Goal: Task Accomplishment & Management: Manage account settings

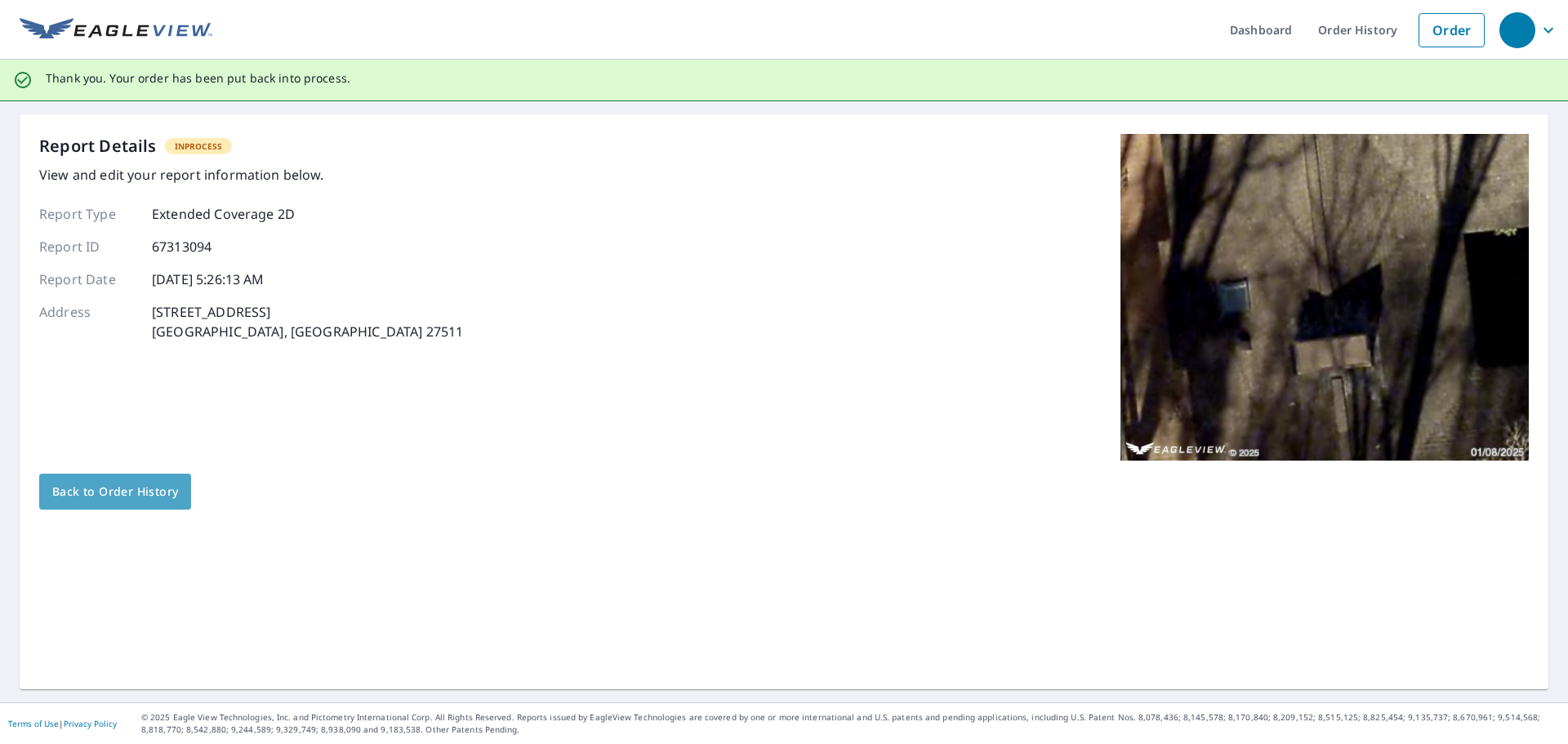
click at [124, 496] on span "Back to Order History" at bounding box center [115, 492] width 126 height 21
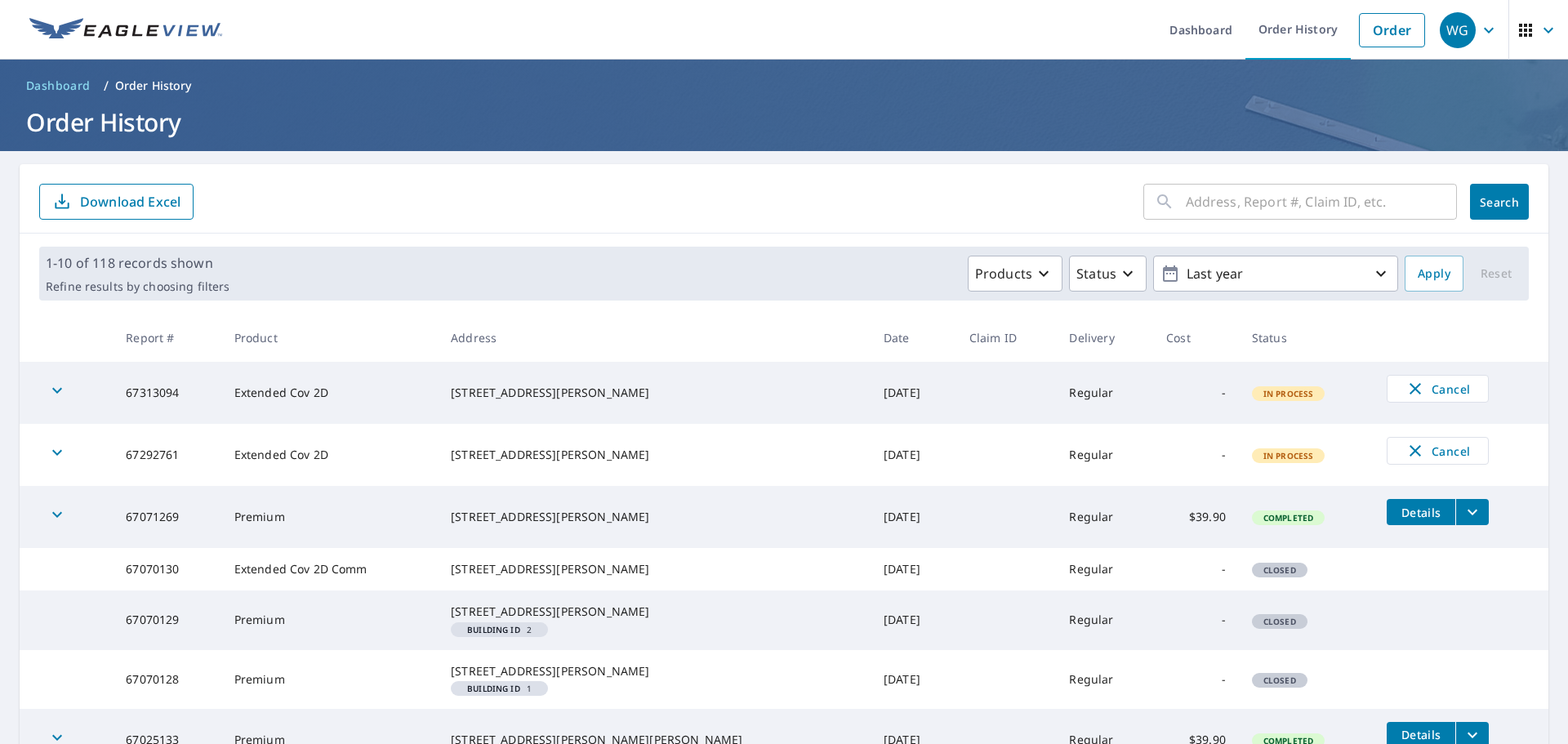
click at [1253, 458] on span "In Process" at bounding box center [1289, 456] width 70 height 12
click at [1253, 456] on span "In Process" at bounding box center [1289, 456] width 70 height 12
click at [1253, 396] on span "In Process" at bounding box center [1289, 393] width 70 height 12
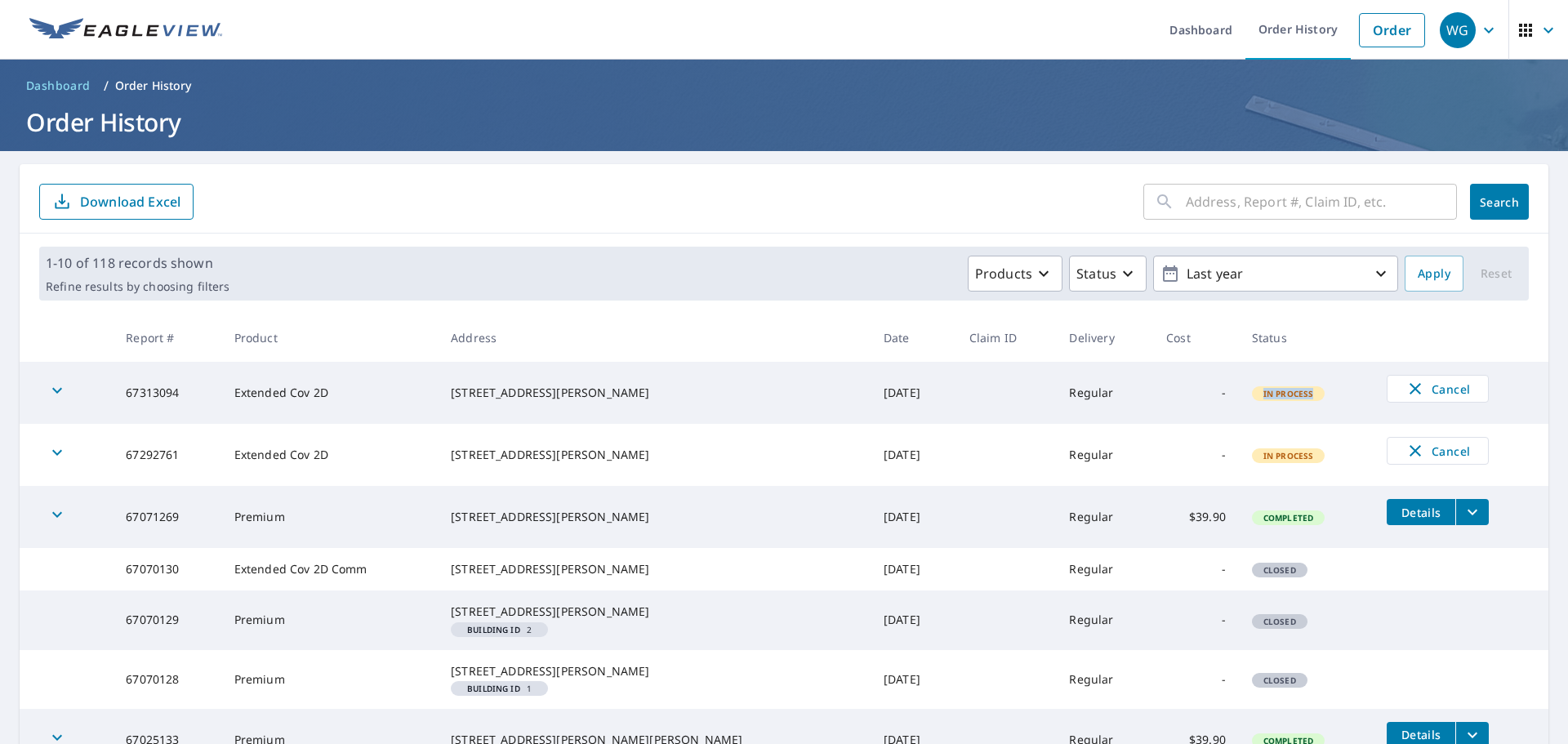
click at [1253, 396] on span "In Process" at bounding box center [1289, 393] width 70 height 12
click at [59, 395] on icon "button" at bounding box center [57, 391] width 20 height 20
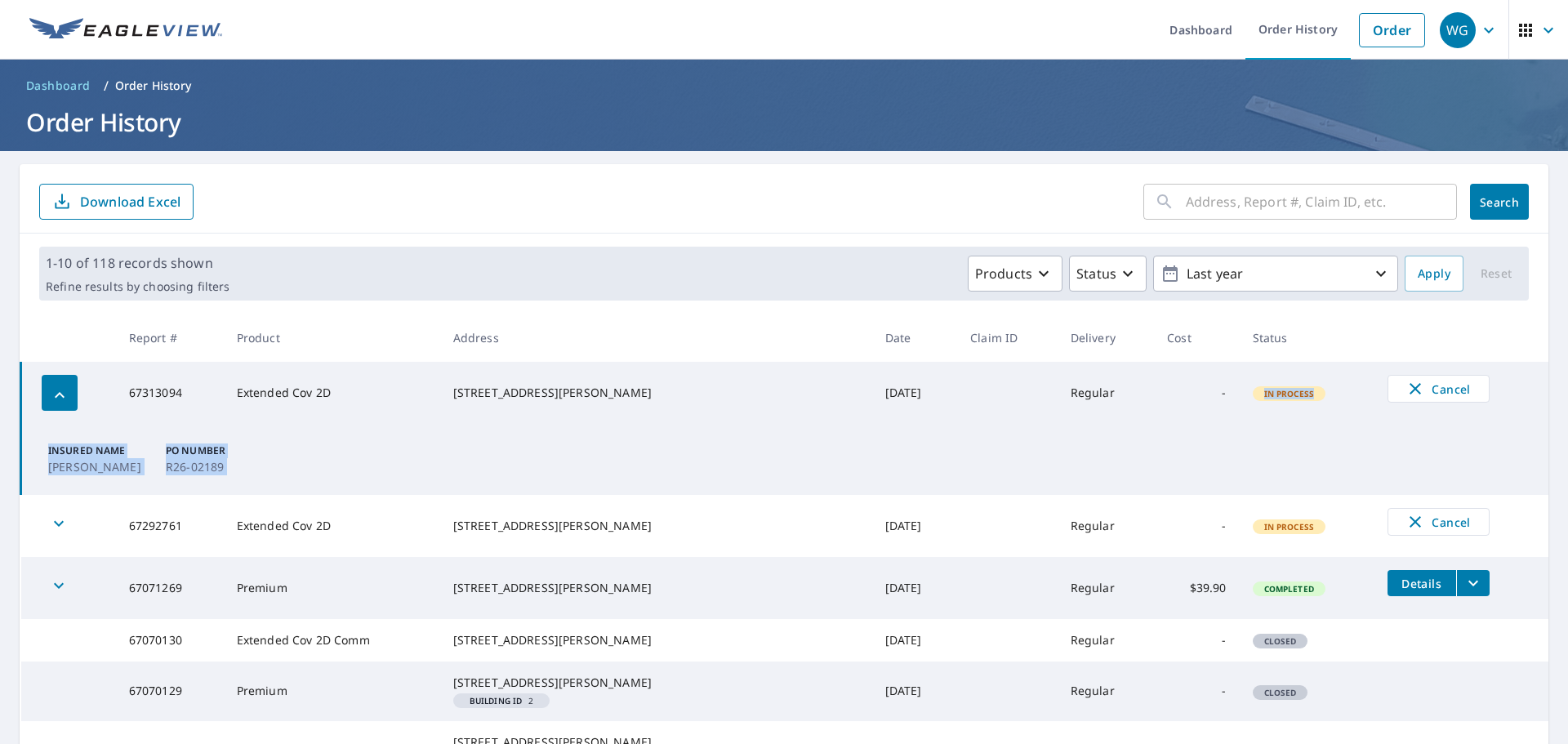
click at [305, 427] on td "Insured Name Richard Trotter PO Number R26-02189" at bounding box center [784, 459] width 1528 height 71
click at [53, 521] on icon "button" at bounding box center [59, 523] width 20 height 20
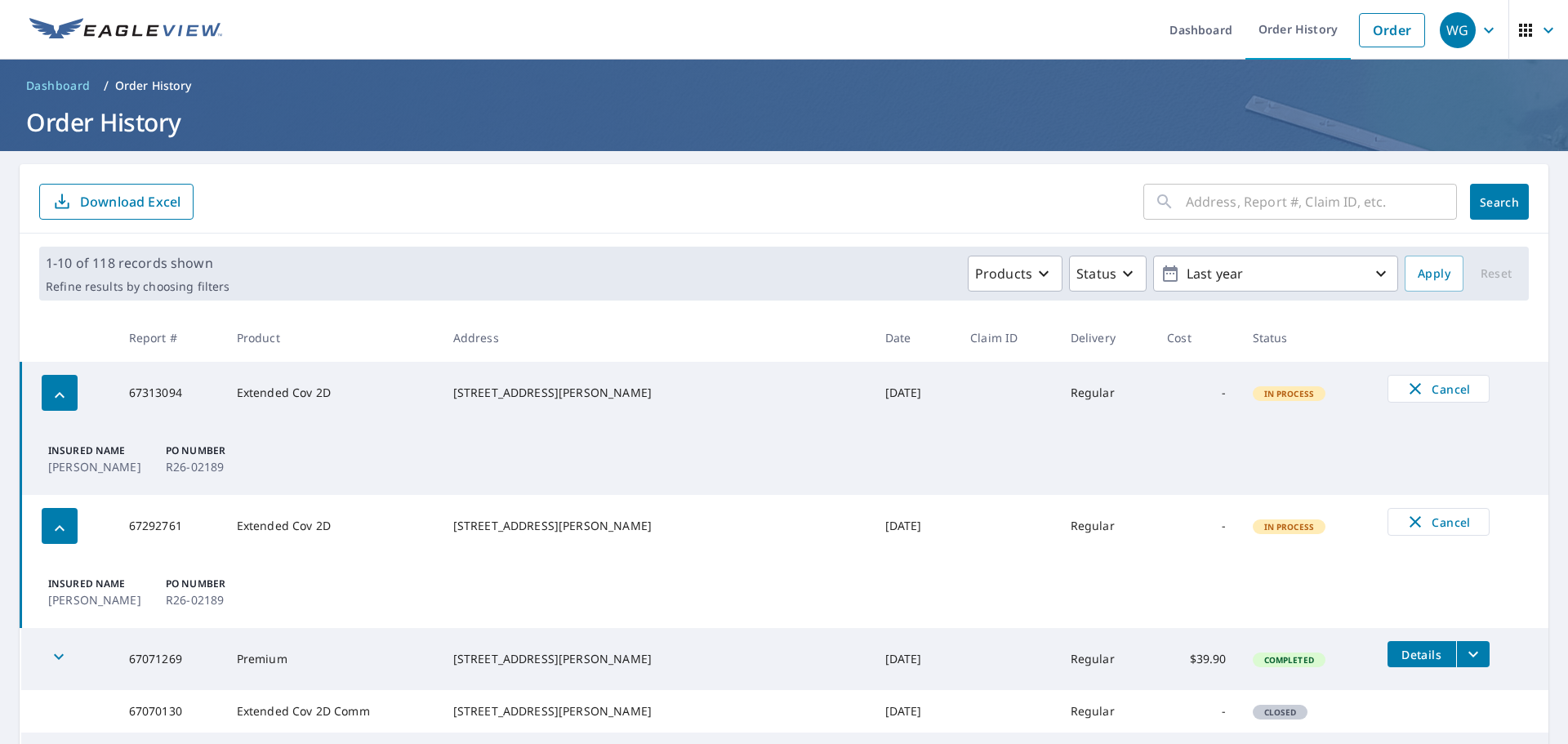
click at [361, 547] on td "Extended Cov 2D" at bounding box center [332, 526] width 216 height 62
click at [700, 415] on td "1220 Willowbrook Dr Cary, NC 27511" at bounding box center [656, 392] width 432 height 62
click at [1081, 445] on td "Insured Name Richard Trotter PO Number R26-02189" at bounding box center [784, 459] width 1528 height 71
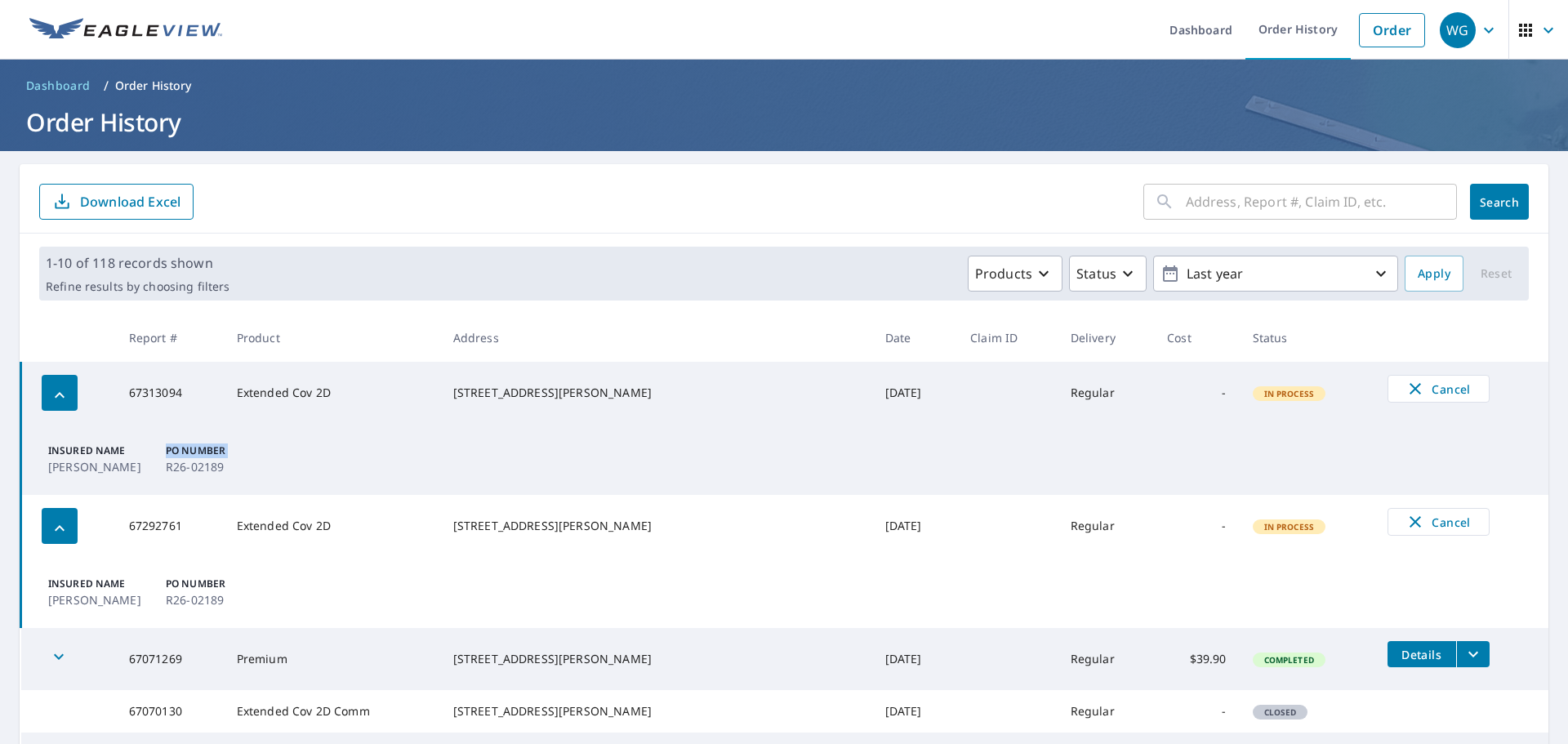
click at [1081, 445] on td "Insured Name Richard Trotter PO Number R26-02189" at bounding box center [784, 459] width 1528 height 71
click at [1404, 391] on span "Cancel" at bounding box center [1438, 389] width 68 height 20
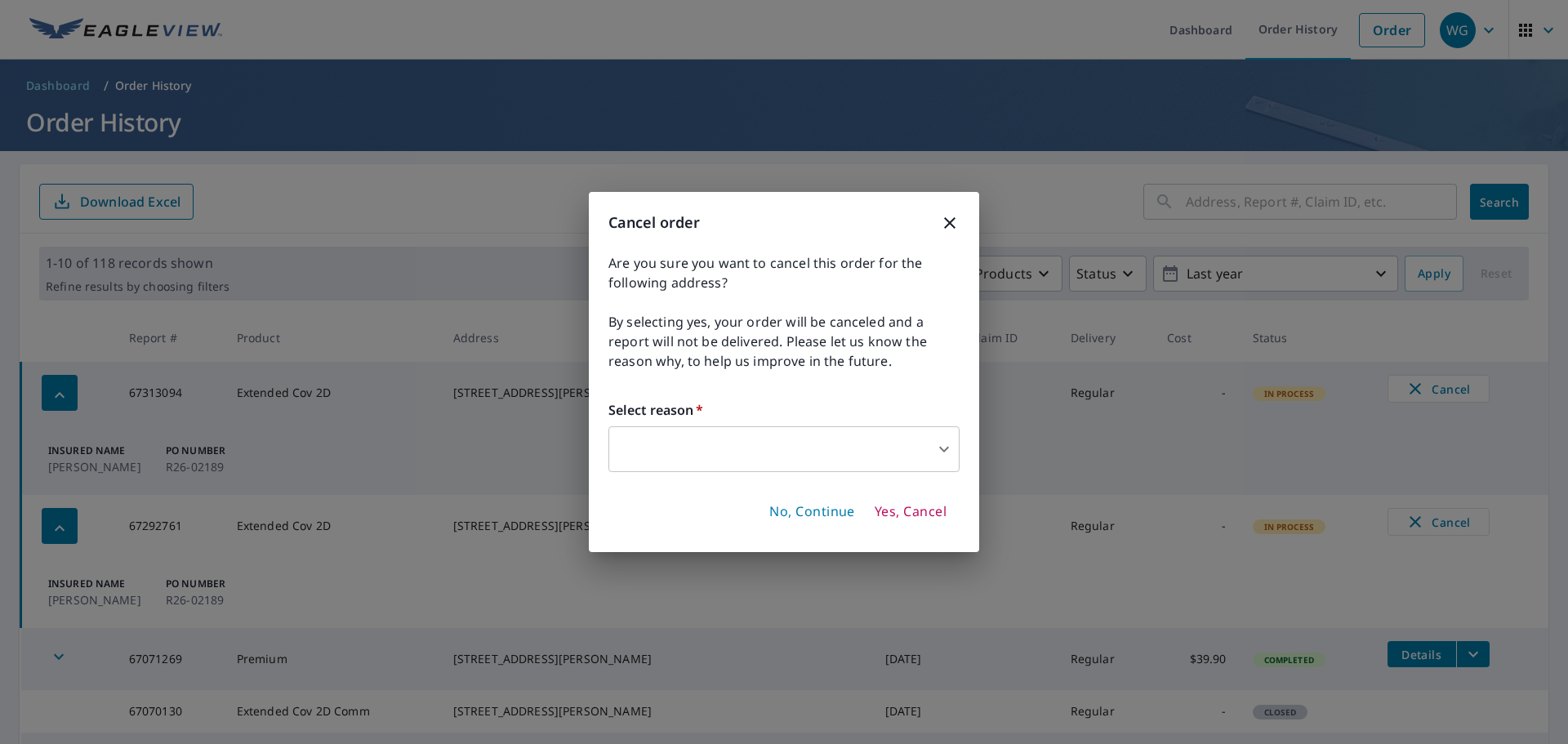
click at [943, 447] on body "WG WG Dashboard Order History Order WG Dashboard / Order History Order History …" at bounding box center [784, 372] width 1568 height 744
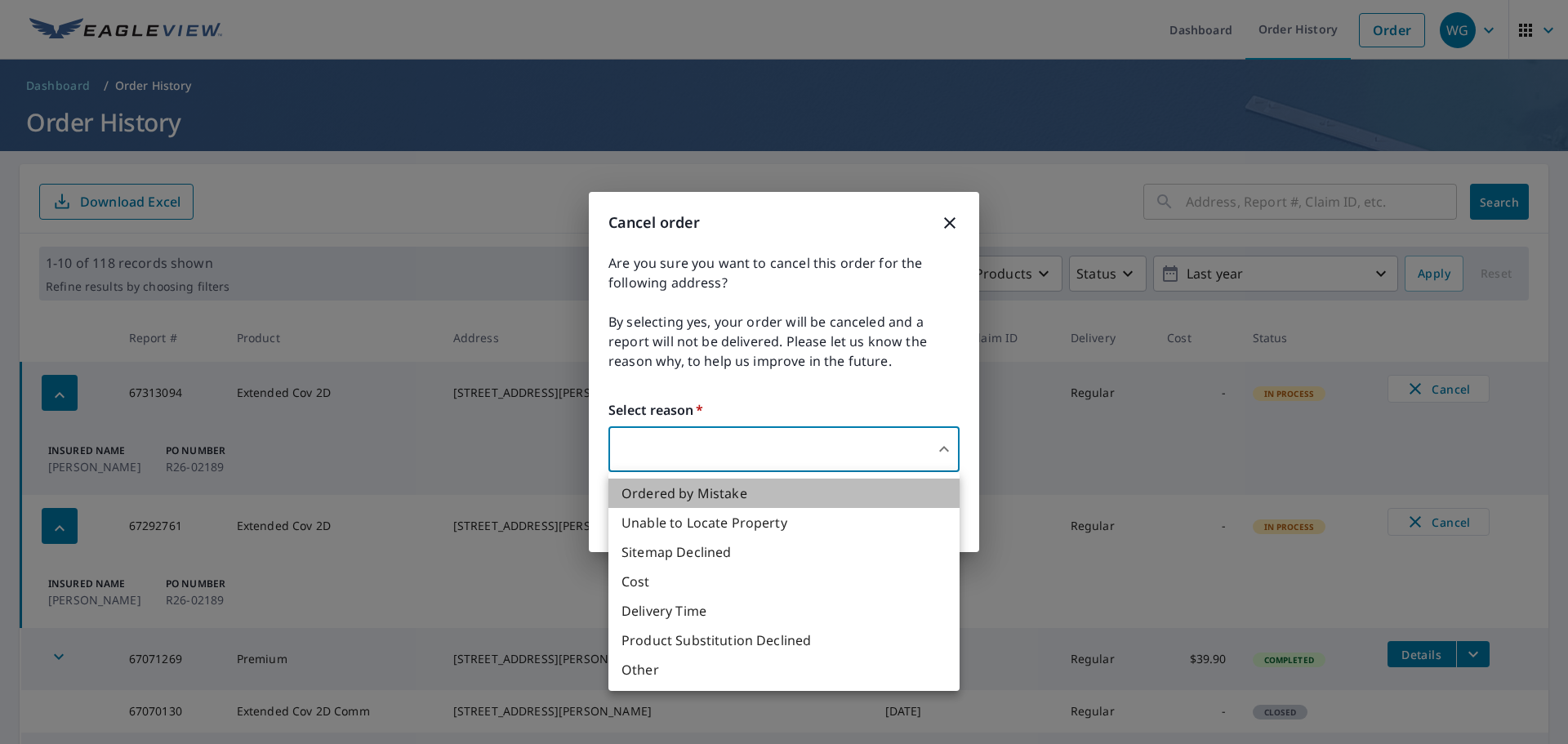
click at [753, 490] on li "Ordered by Mistake" at bounding box center [784, 494] width 352 height 30
type input "30"
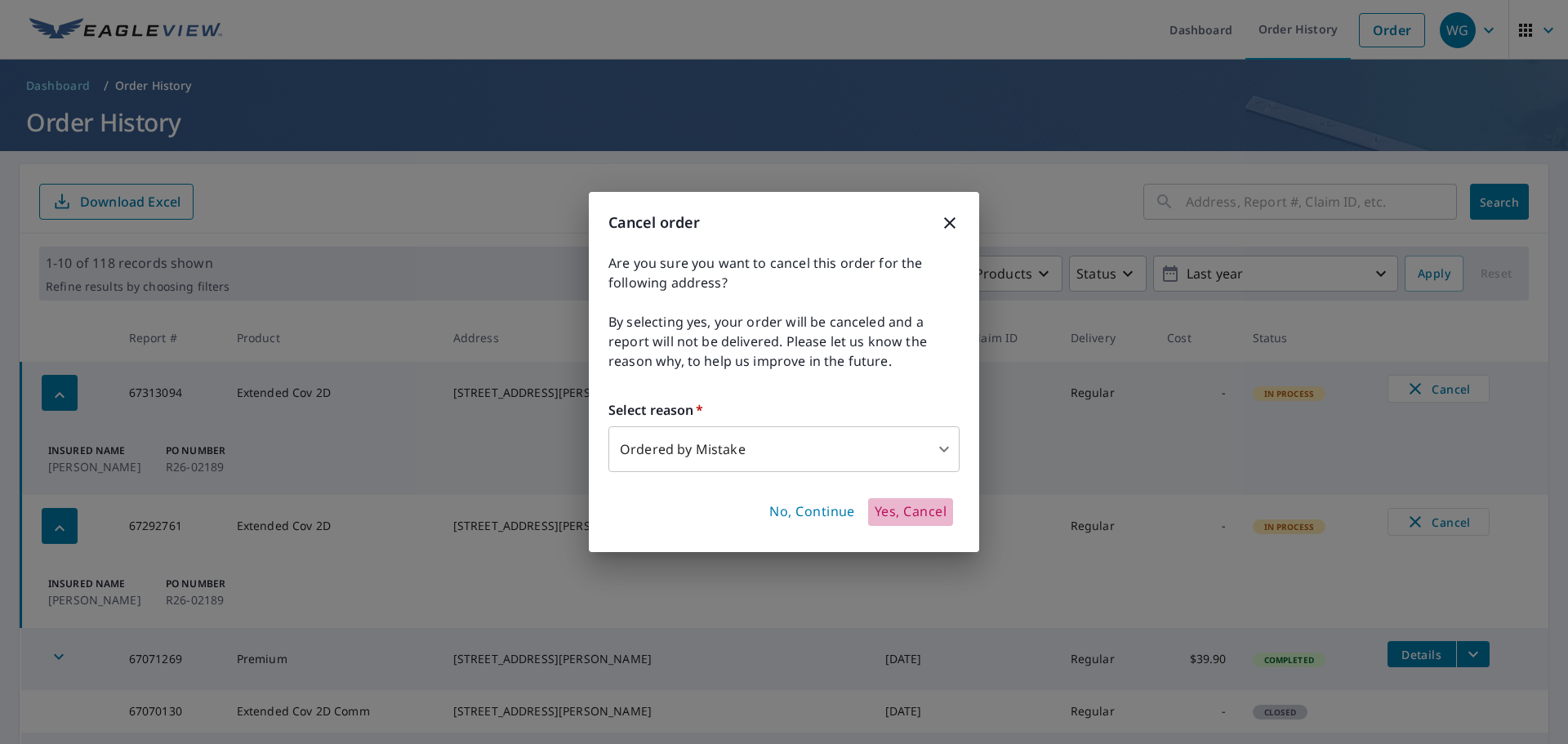
click at [921, 513] on span "Yes, Cancel" at bounding box center [911, 513] width 72 height 18
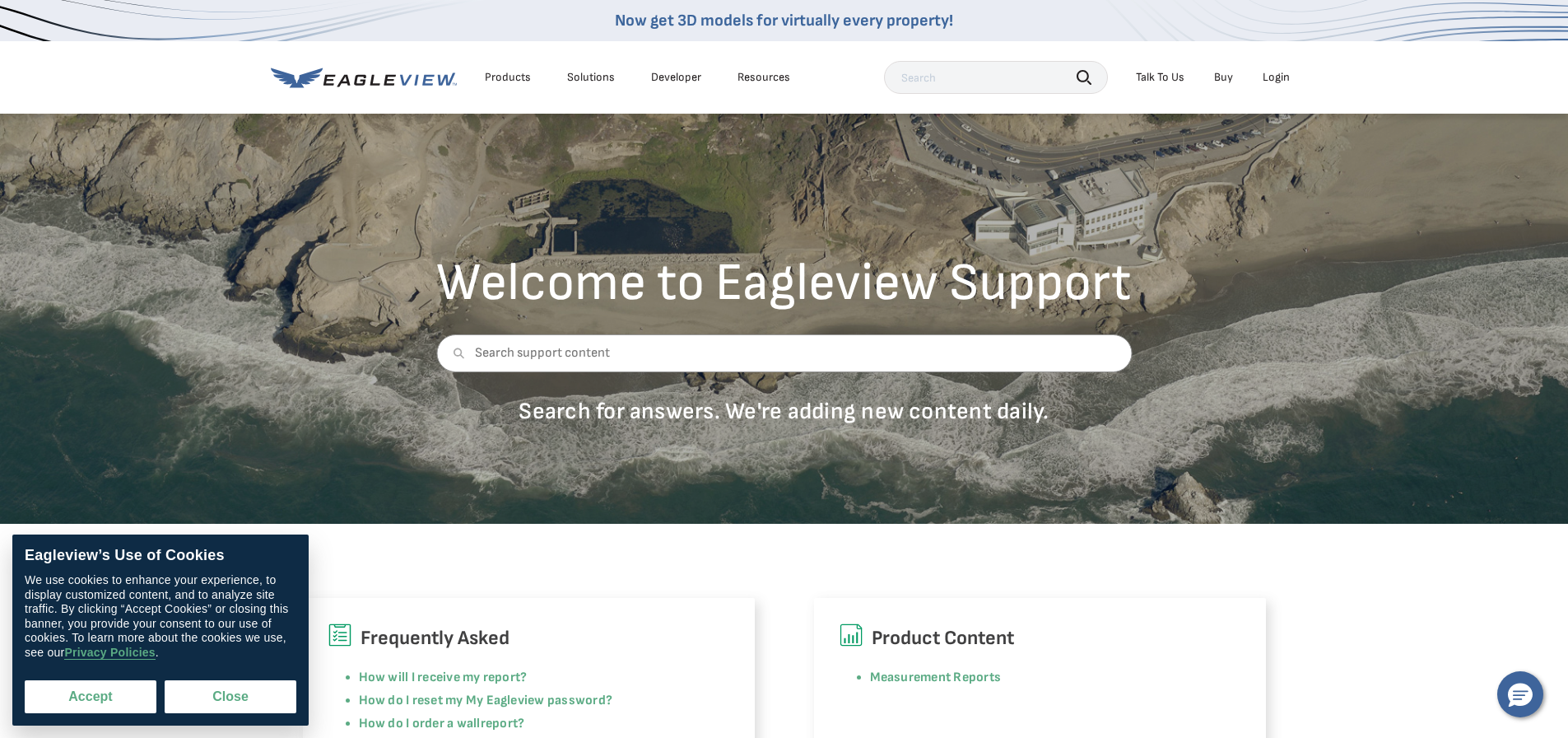
click at [85, 700] on button "Accept" at bounding box center [90, 697] width 132 height 33
checkbox input "true"
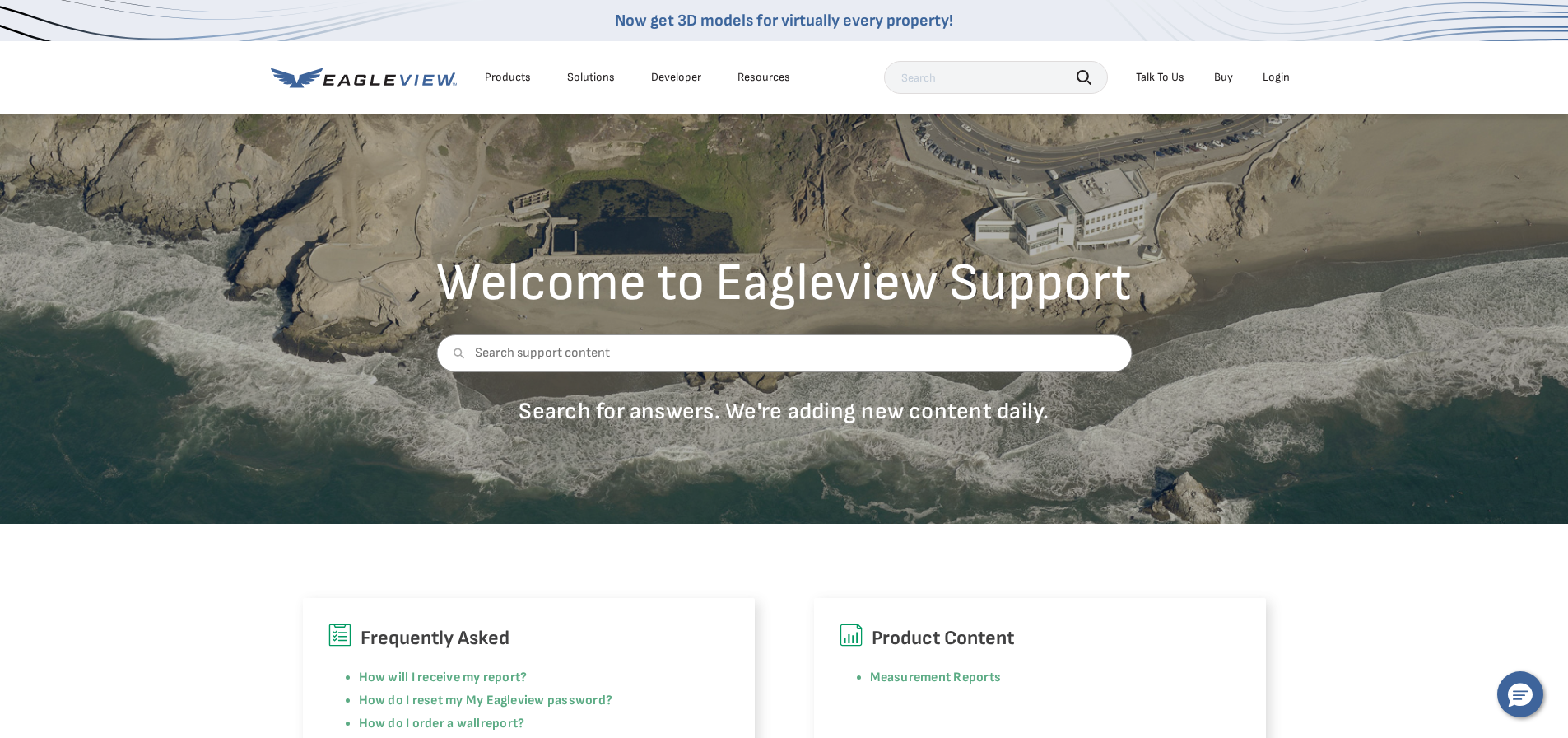
click at [1277, 77] on div "Login" at bounding box center [1276, 77] width 27 height 15
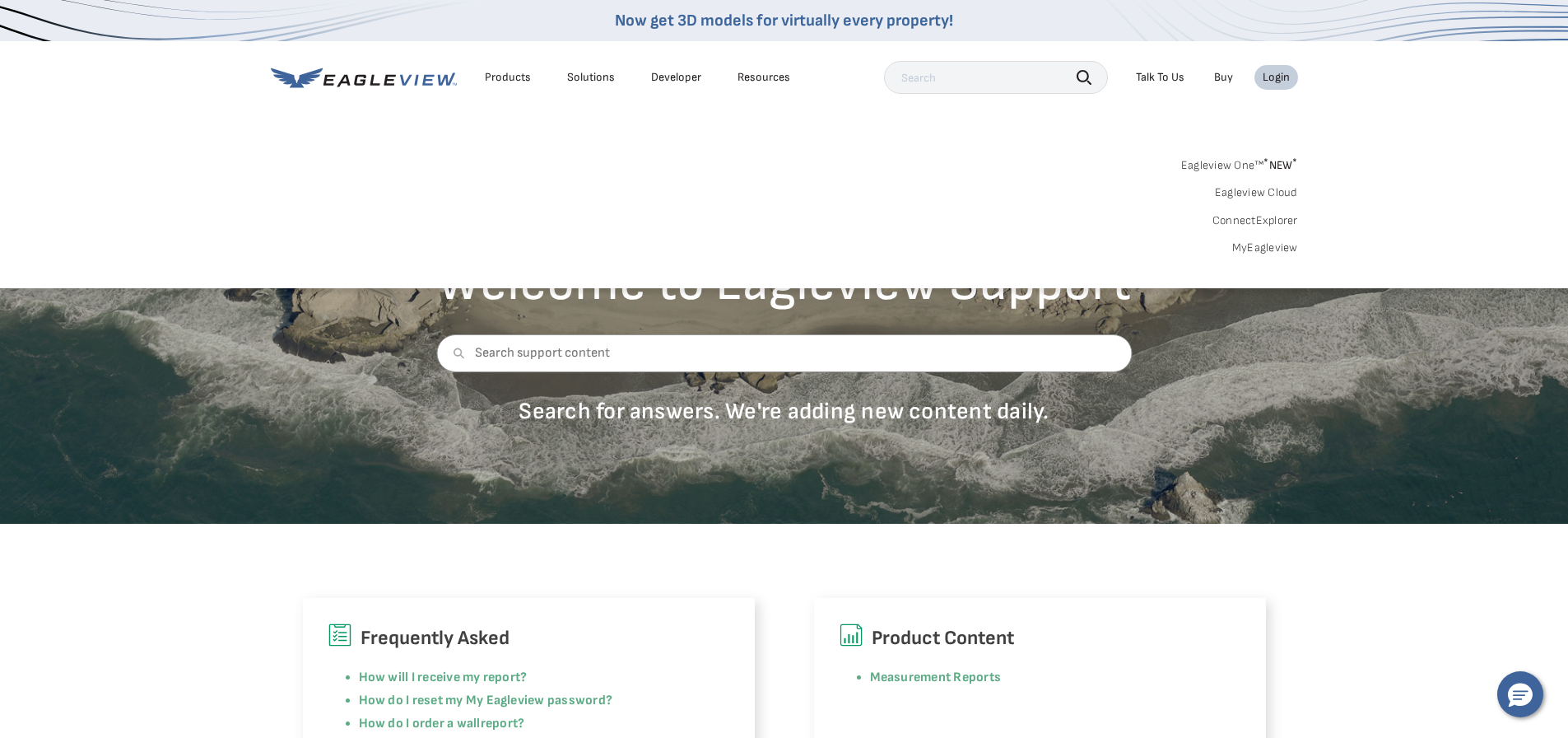
click at [1273, 80] on div "Login" at bounding box center [1276, 77] width 27 height 15
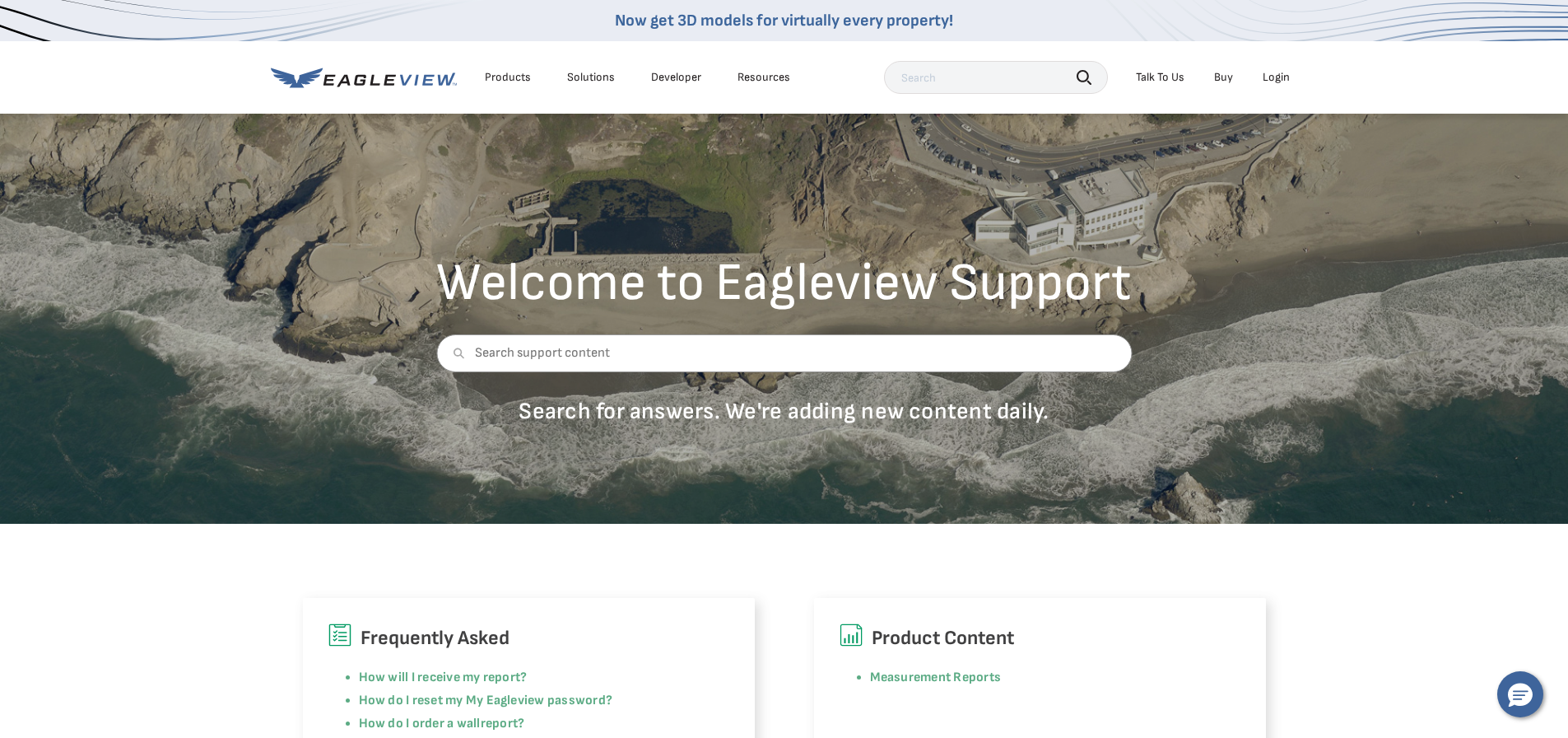
click at [1273, 80] on div "Login" at bounding box center [1276, 77] width 27 height 15
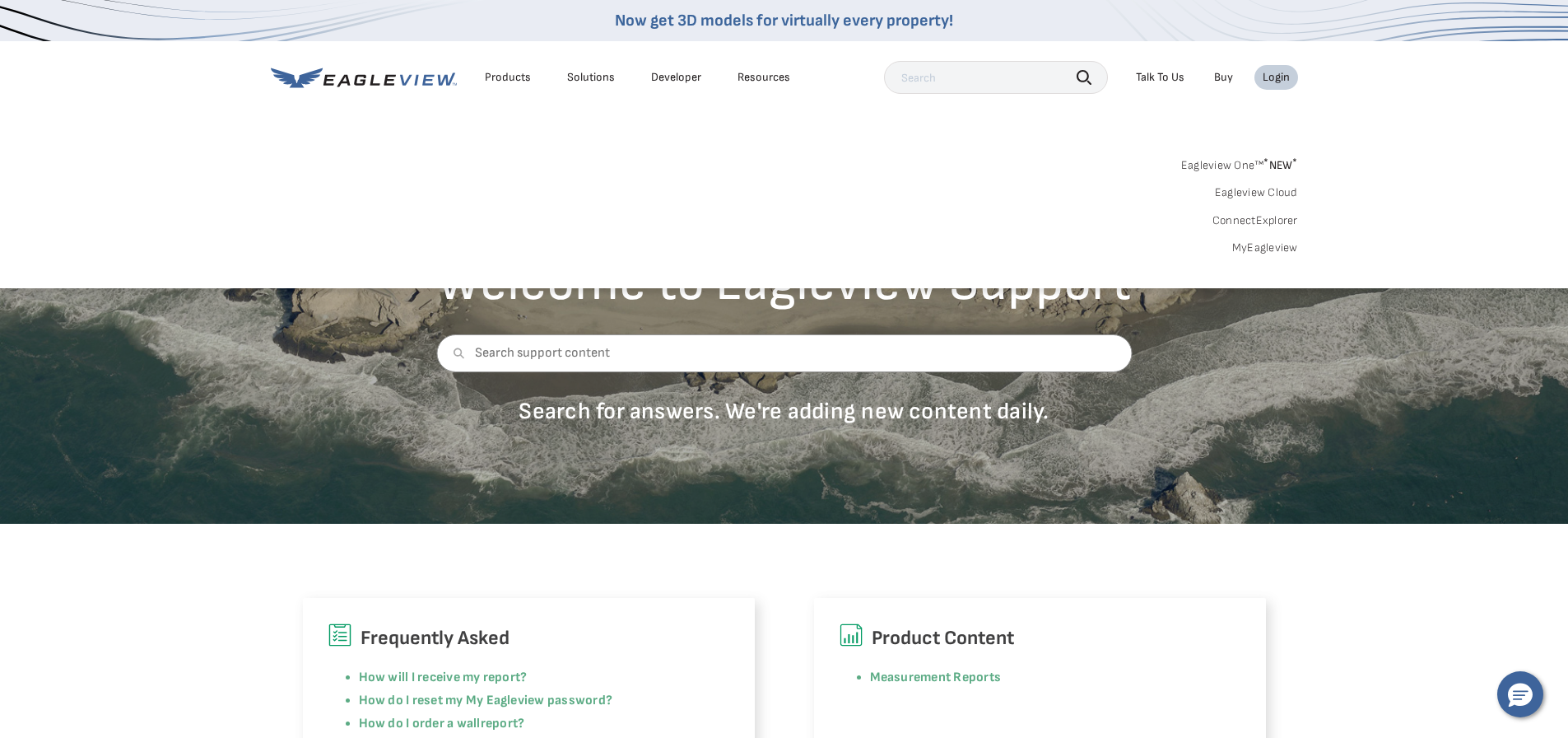
click at [1273, 80] on div "Login" at bounding box center [1276, 77] width 27 height 15
